Goal: Information Seeking & Learning: Check status

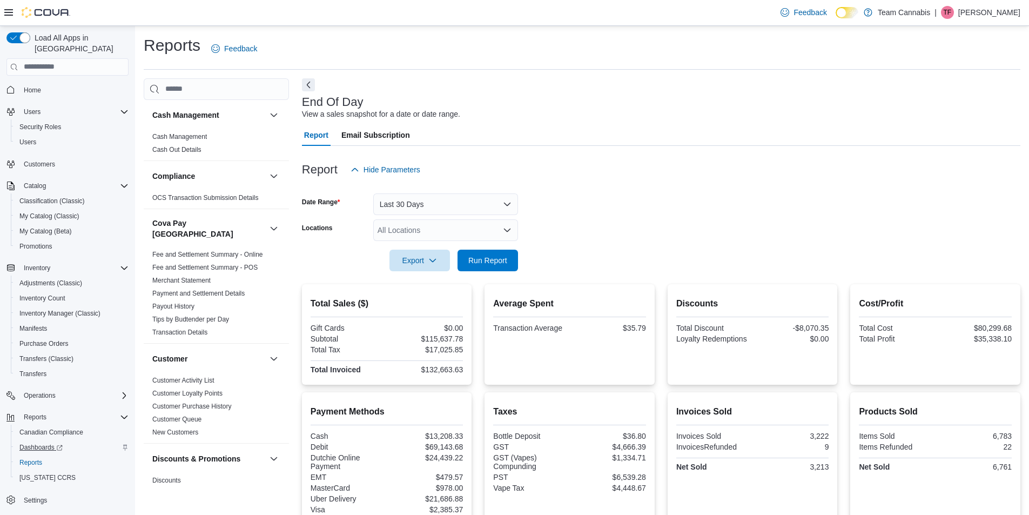
scroll to position [108, 0]
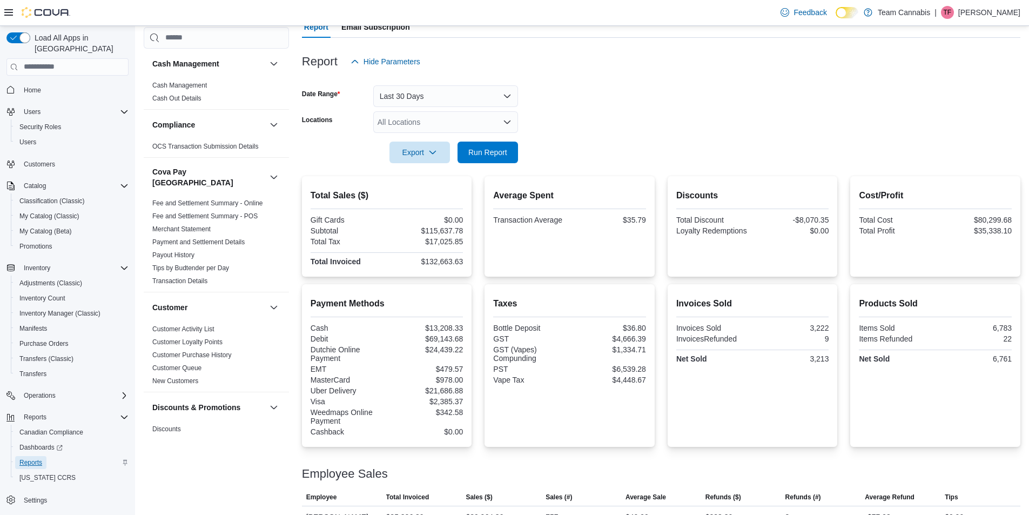
click at [37, 456] on span "Reports" at bounding box center [30, 462] width 23 height 13
click at [30, 86] on span "Home" at bounding box center [32, 90] width 17 height 9
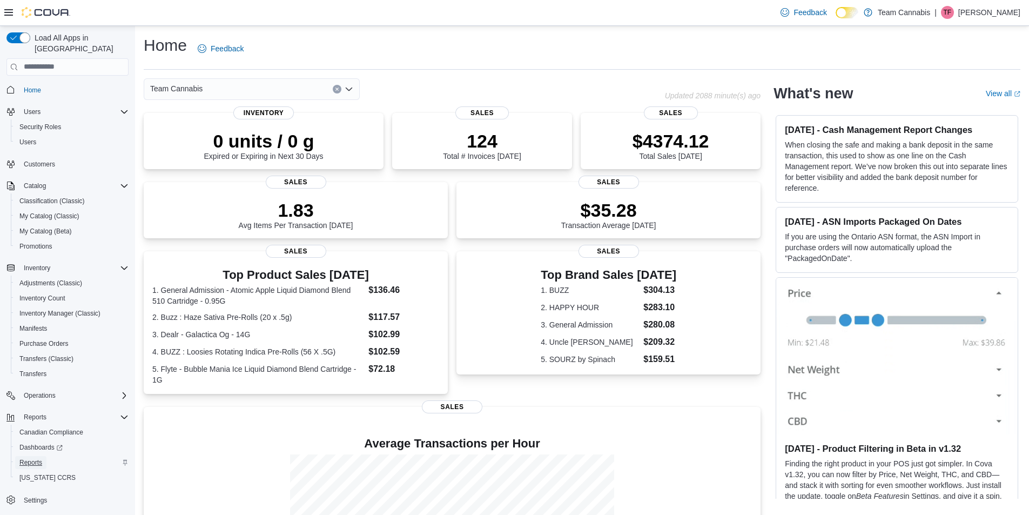
click at [38, 458] on span "Reports" at bounding box center [30, 462] width 23 height 9
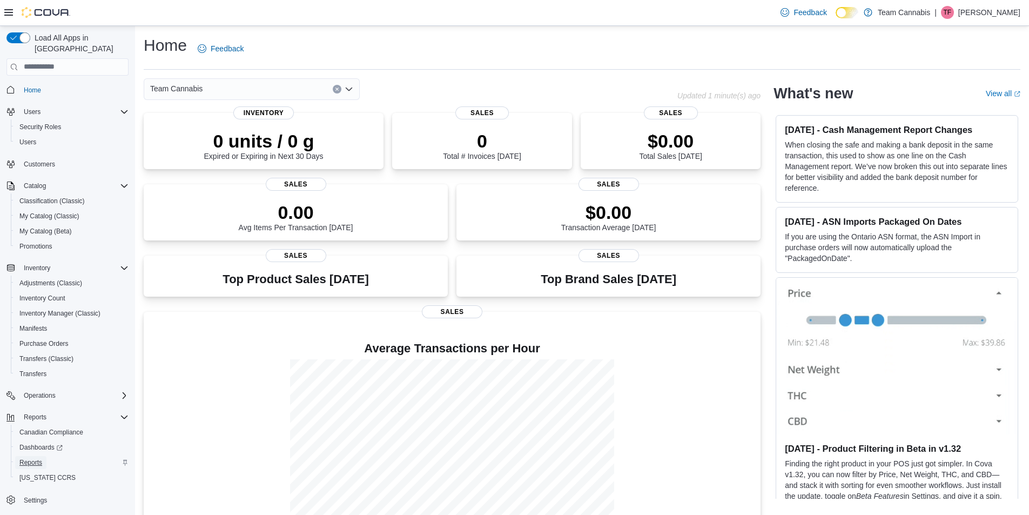
click at [27, 458] on span "Reports" at bounding box center [30, 462] width 23 height 9
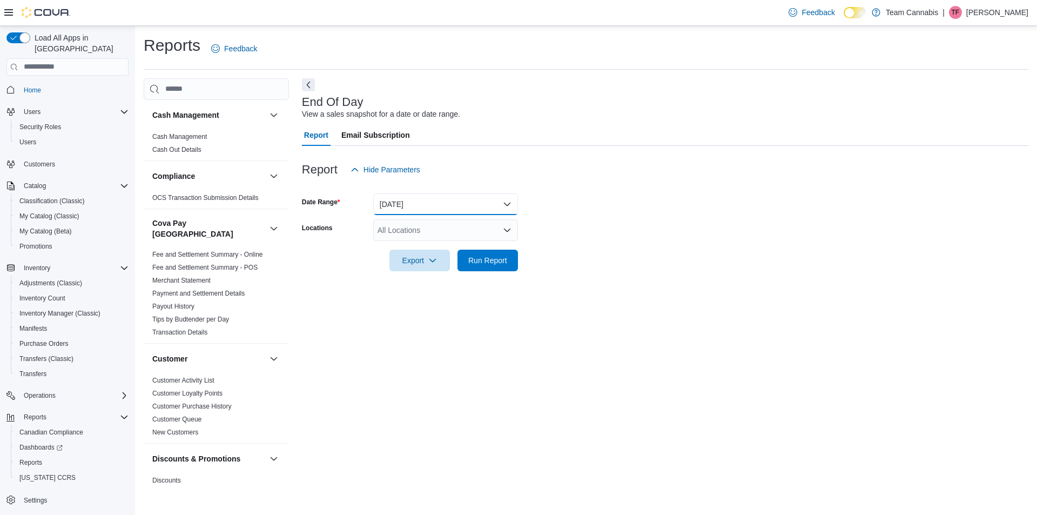
click at [394, 202] on button "[DATE]" at bounding box center [445, 204] width 145 height 22
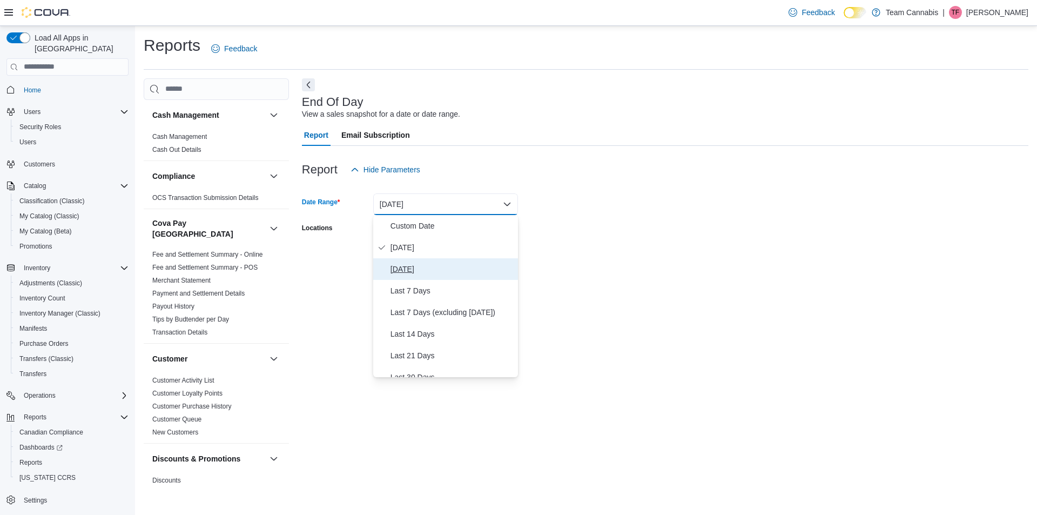
drag, startPoint x: 411, startPoint y: 268, endPoint x: 459, endPoint y: 255, distance: 49.8
click at [410, 268] on span "[DATE]" at bounding box center [451, 268] width 123 height 13
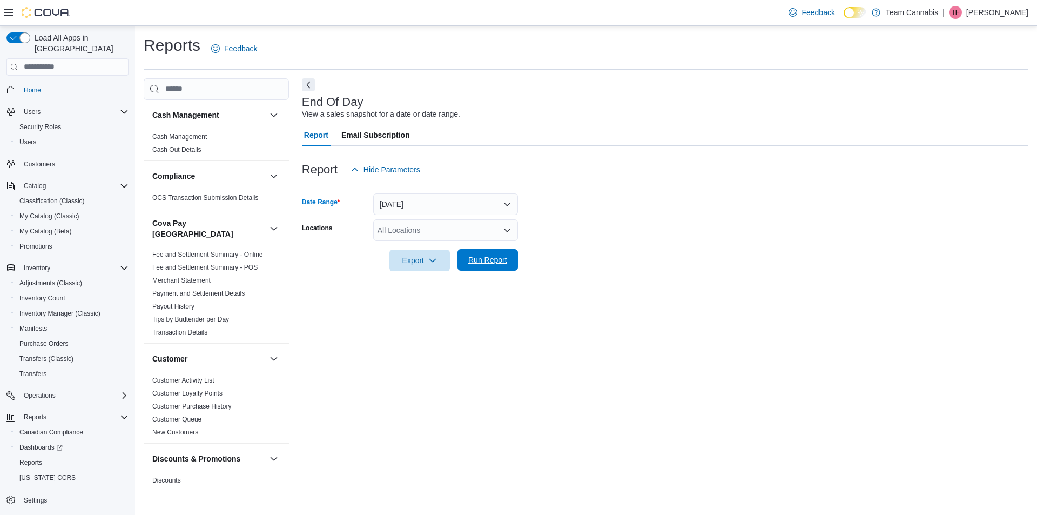
click at [497, 255] on span "Run Report" at bounding box center [487, 259] width 39 height 11
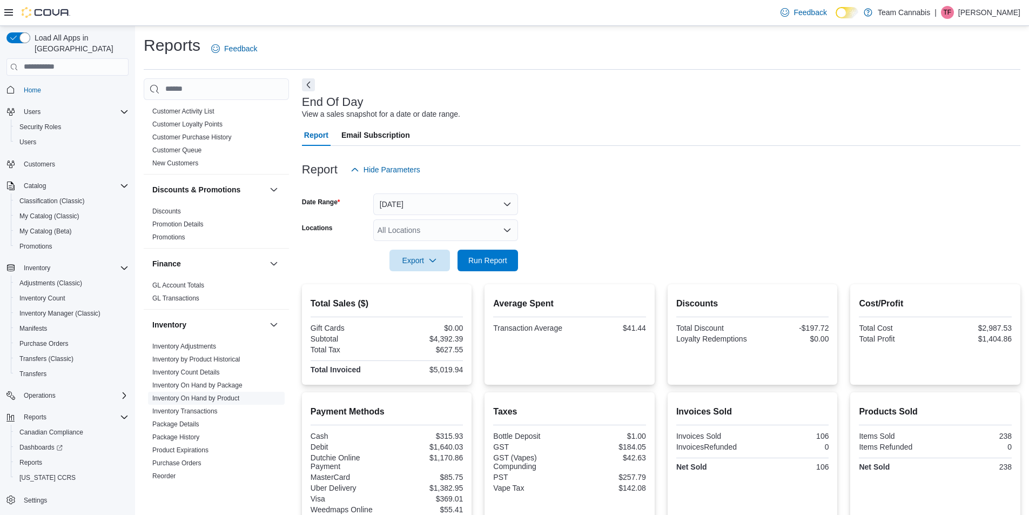
scroll to position [324, 0]
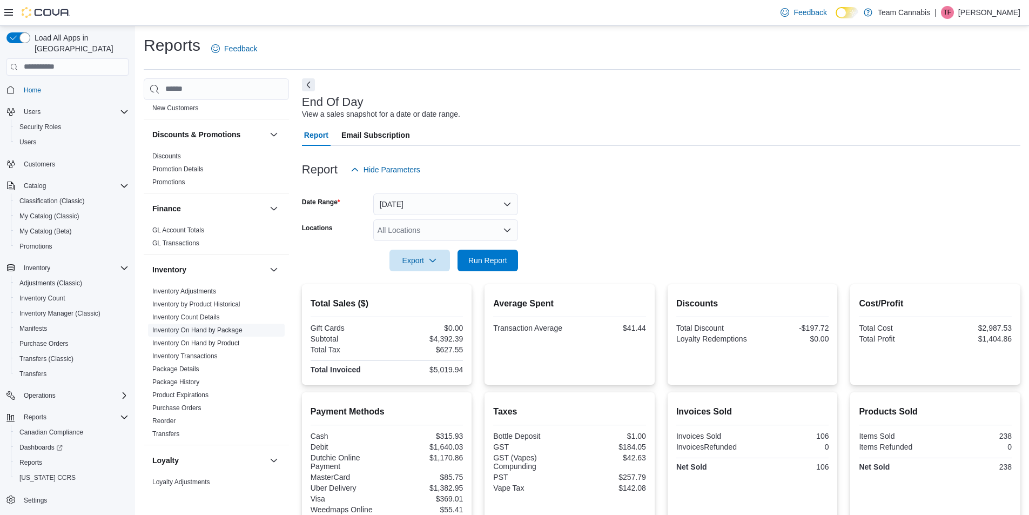
click at [197, 326] on link "Inventory On Hand by Package" at bounding box center [197, 330] width 90 height 8
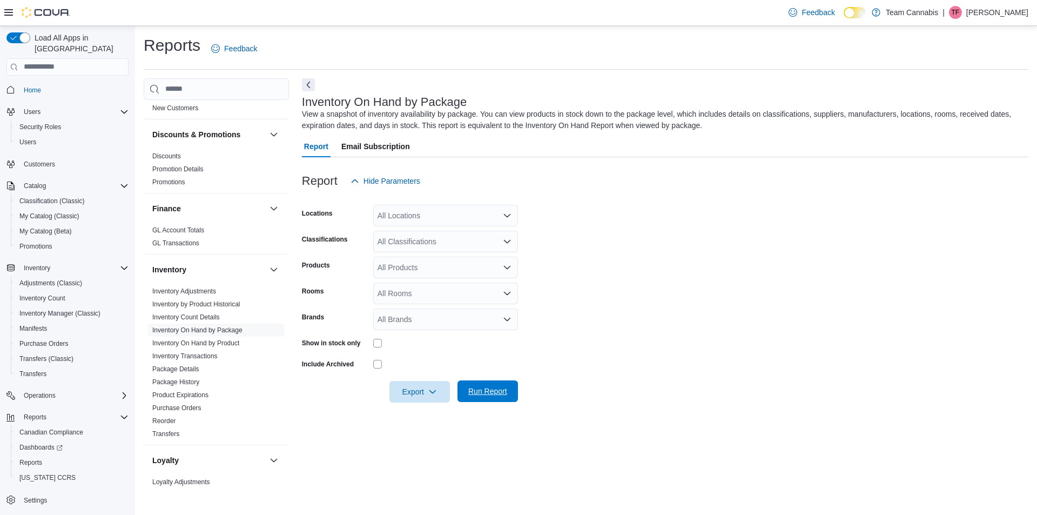
click at [500, 388] on span "Run Report" at bounding box center [487, 391] width 39 height 11
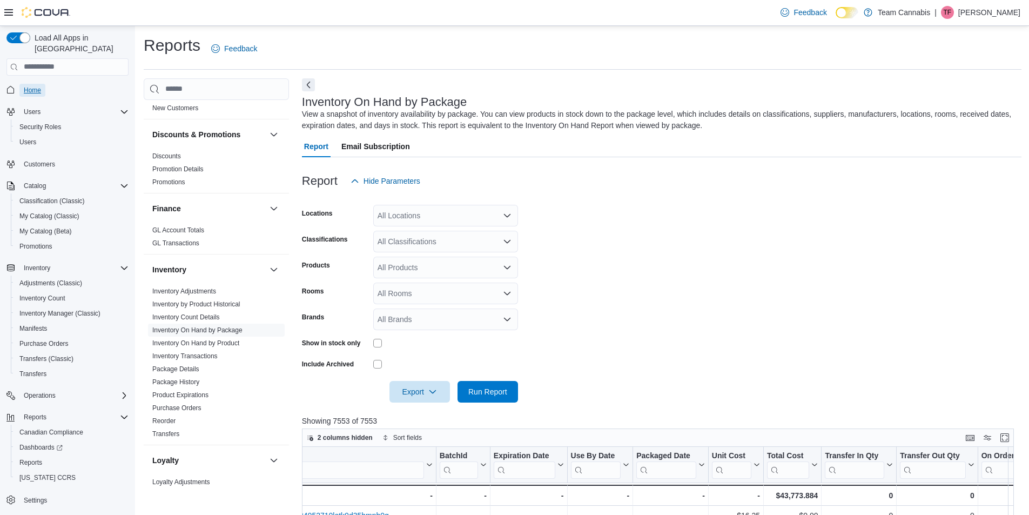
click at [43, 84] on link "Home" at bounding box center [32, 90] width 26 height 13
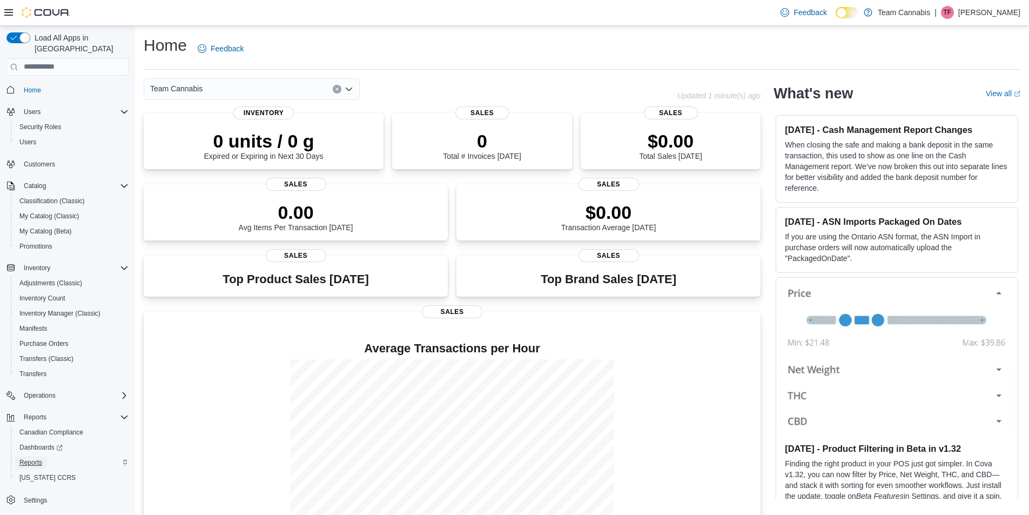
click at [39, 458] on span "Reports" at bounding box center [30, 462] width 23 height 9
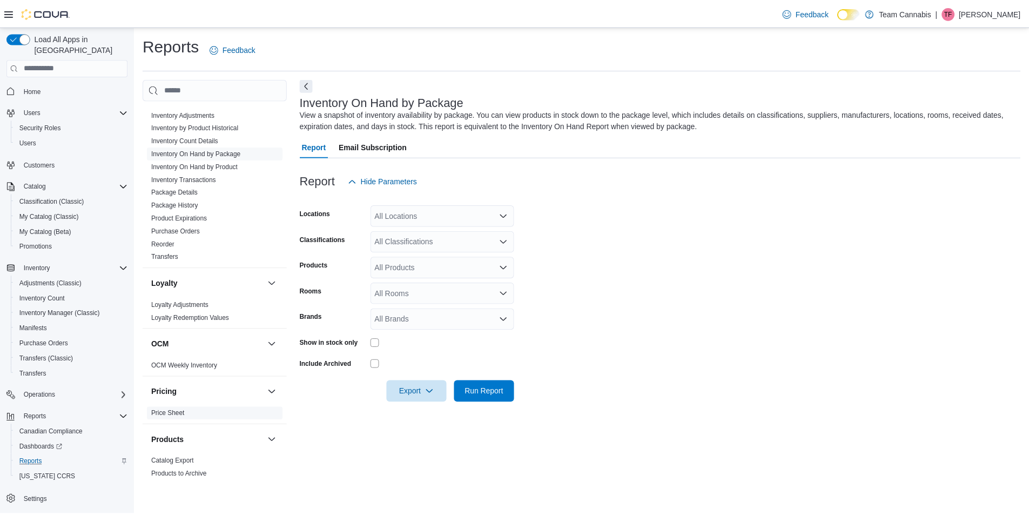
scroll to position [648, 0]
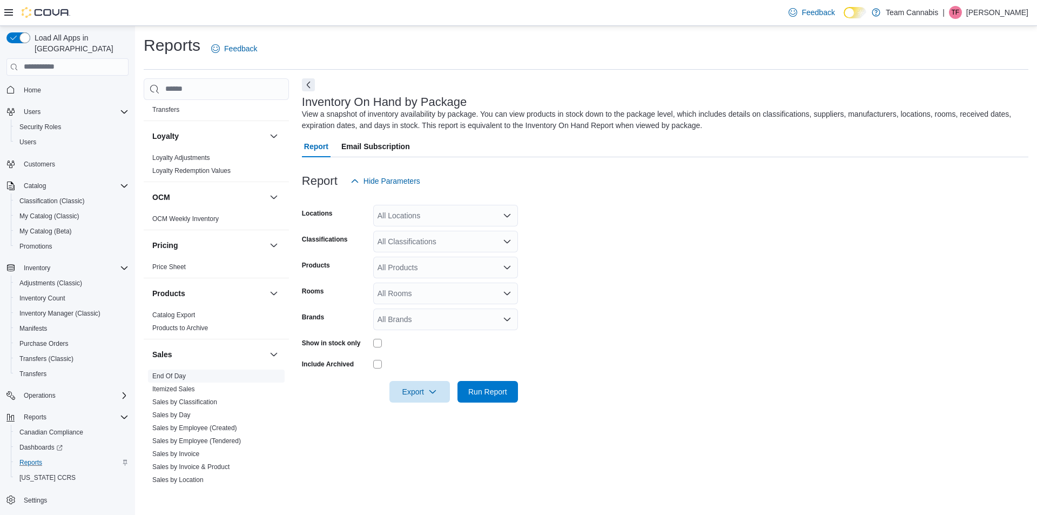
click at [167, 372] on link "End Of Day" at bounding box center [168, 376] width 33 height 8
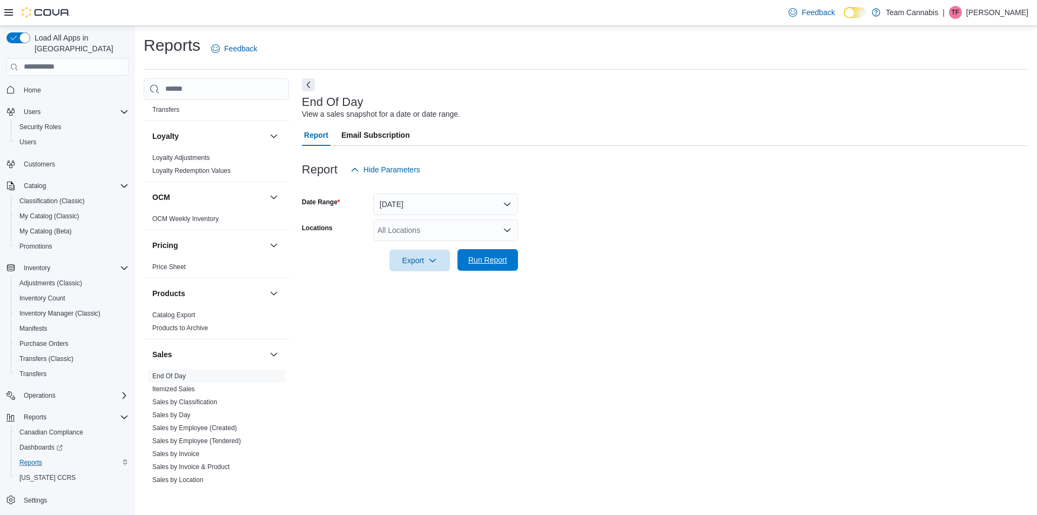
click at [484, 261] on span "Run Report" at bounding box center [487, 259] width 39 height 11
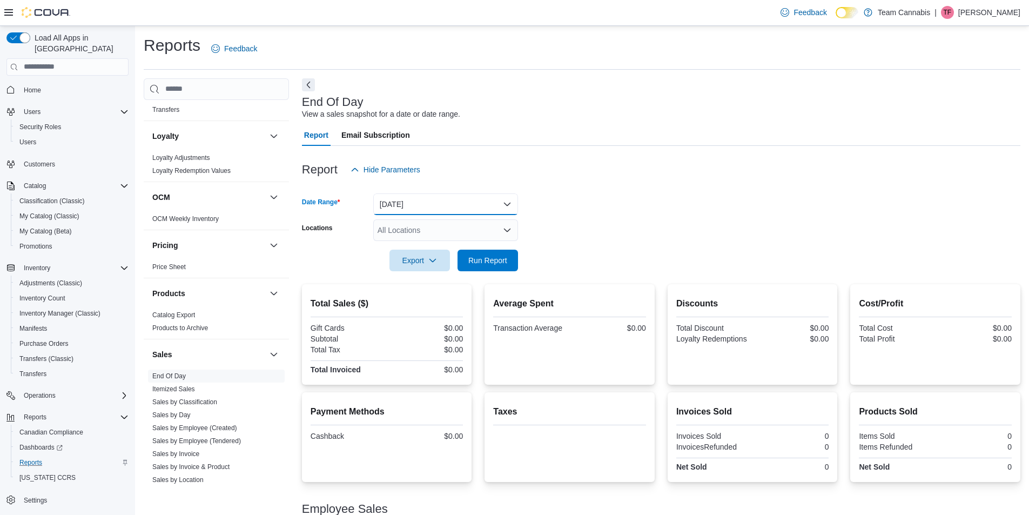
click at [459, 209] on button "[DATE]" at bounding box center [445, 204] width 145 height 22
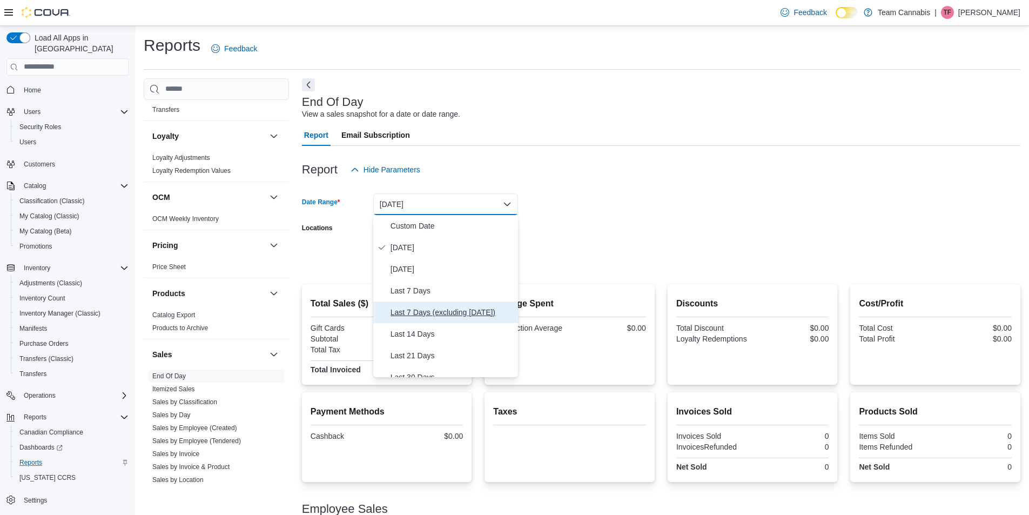
click at [414, 307] on span "Last 7 Days (excluding [DATE])" at bounding box center [451, 312] width 123 height 13
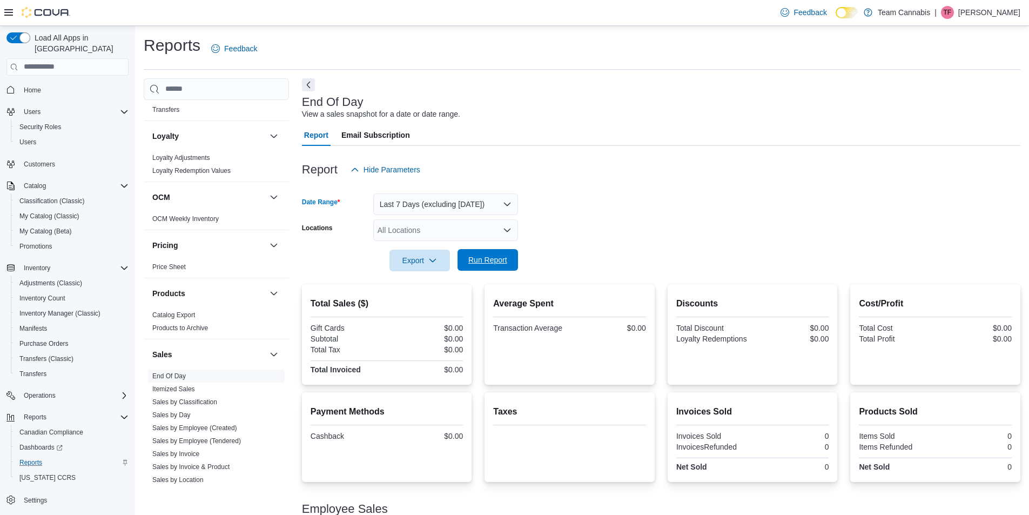
click at [487, 256] on span "Run Report" at bounding box center [487, 259] width 39 height 11
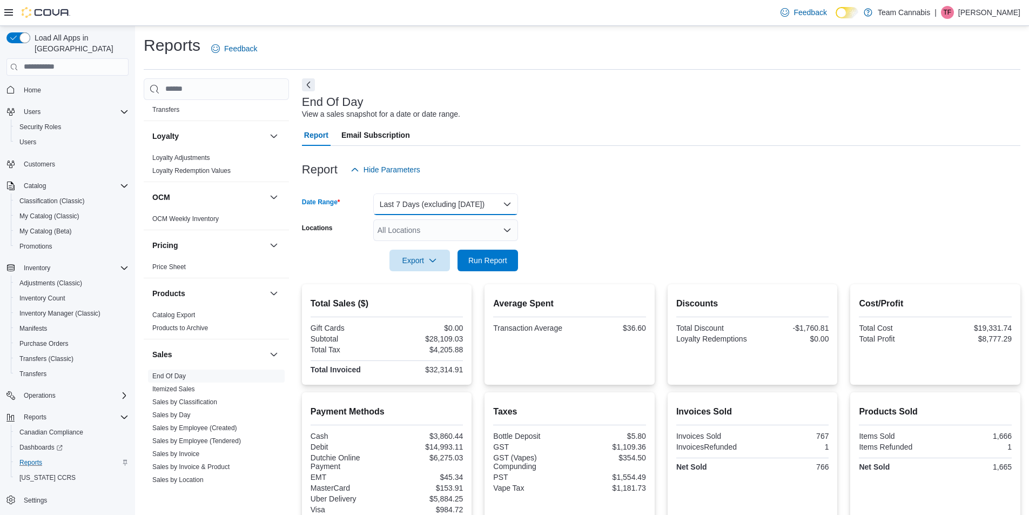
click at [427, 201] on button "Last 7 Days (excluding [DATE])" at bounding box center [445, 204] width 145 height 22
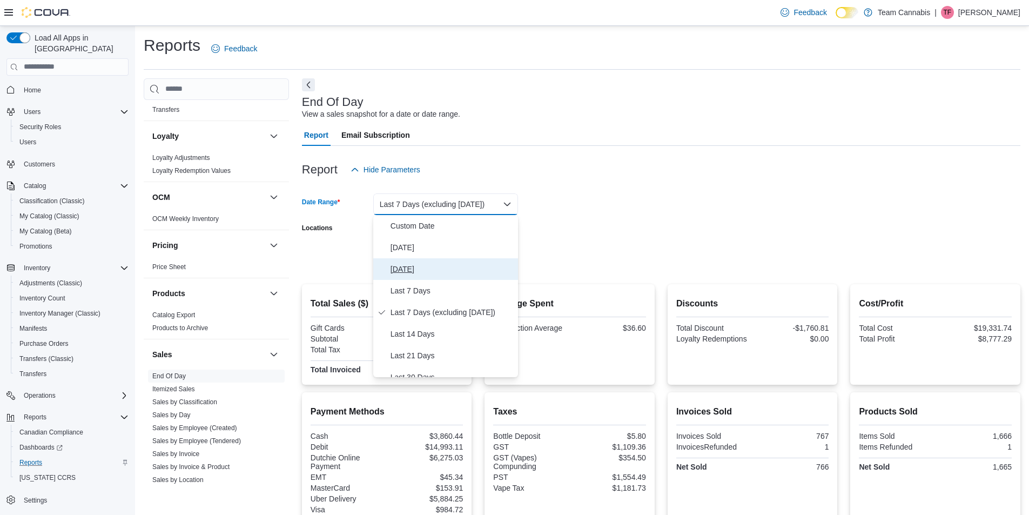
click at [407, 264] on span "[DATE]" at bounding box center [451, 268] width 123 height 13
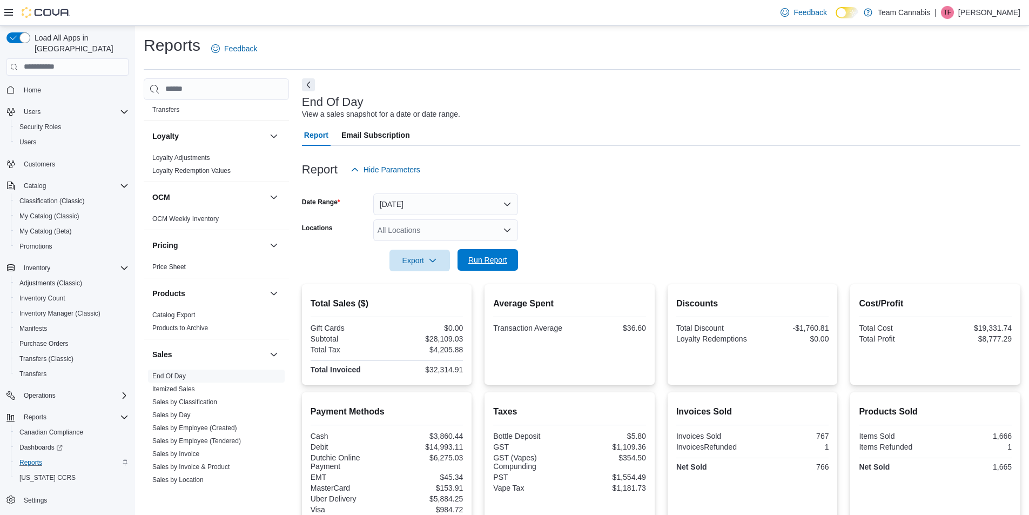
click at [488, 262] on span "Run Report" at bounding box center [487, 259] width 39 height 11
click at [33, 86] on span "Home" at bounding box center [32, 90] width 17 height 9
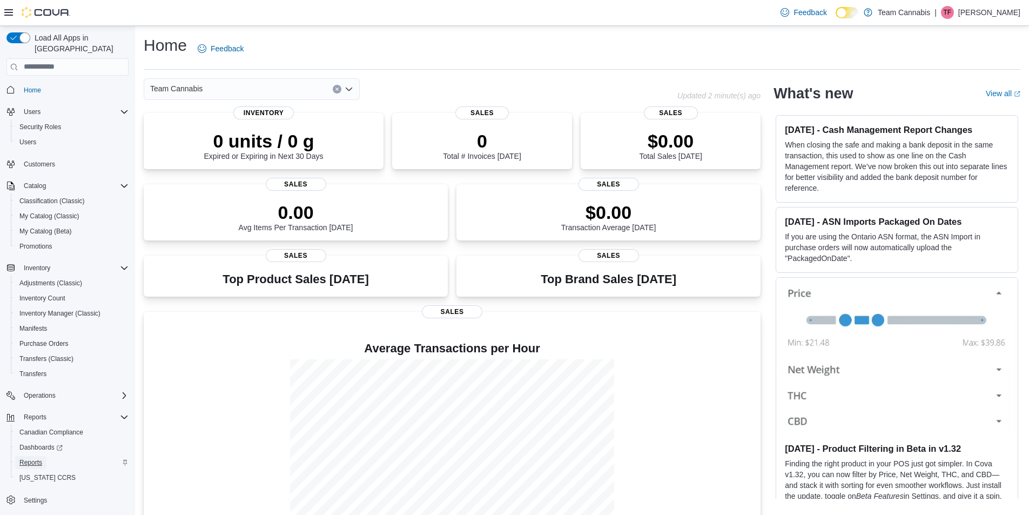
click at [28, 458] on span "Reports" at bounding box center [30, 462] width 23 height 9
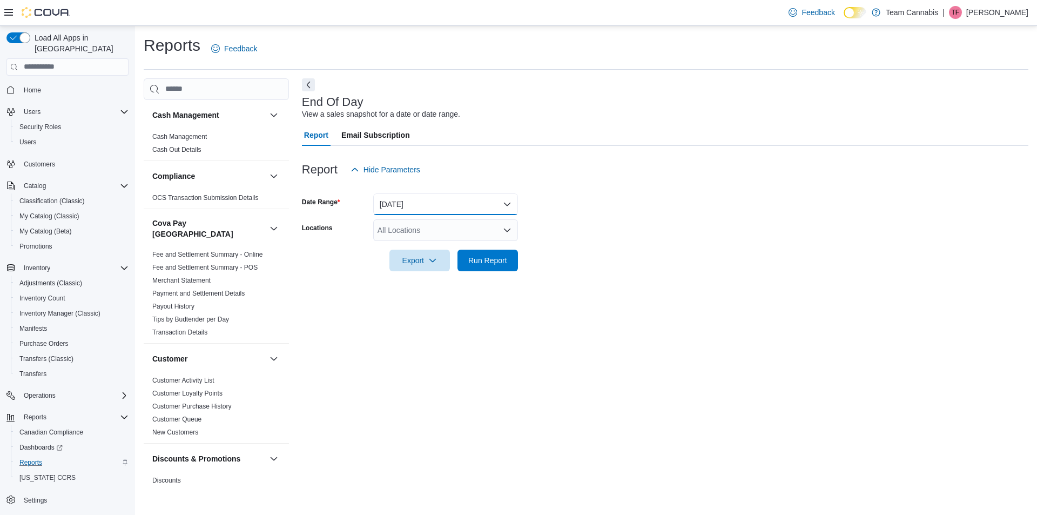
click at [409, 202] on button "[DATE]" at bounding box center [445, 204] width 145 height 22
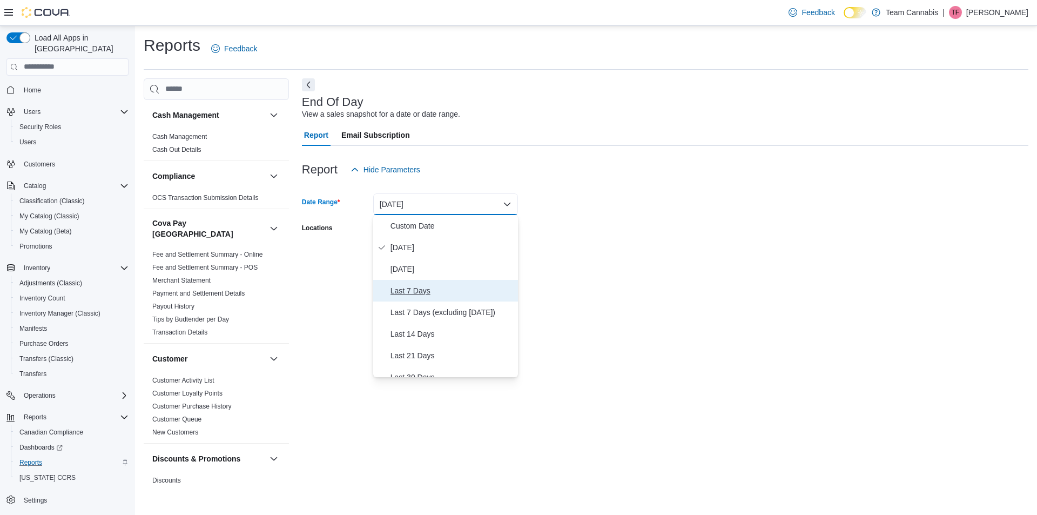
click at [419, 291] on span "Last 7 Days" at bounding box center [451, 290] width 123 height 13
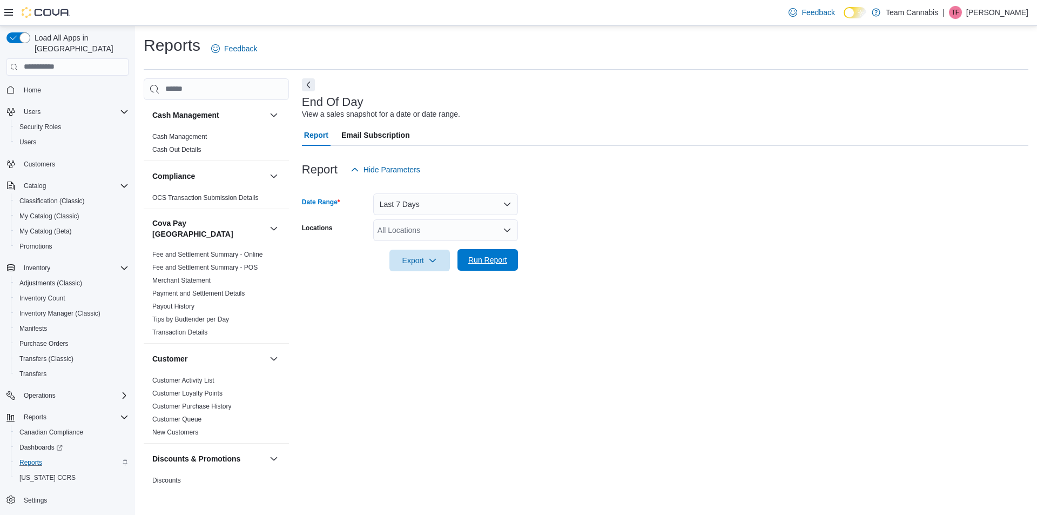
click at [499, 254] on span "Run Report" at bounding box center [488, 260] width 48 height 22
